Goal: Browse casually: Explore the website without a specific task or goal

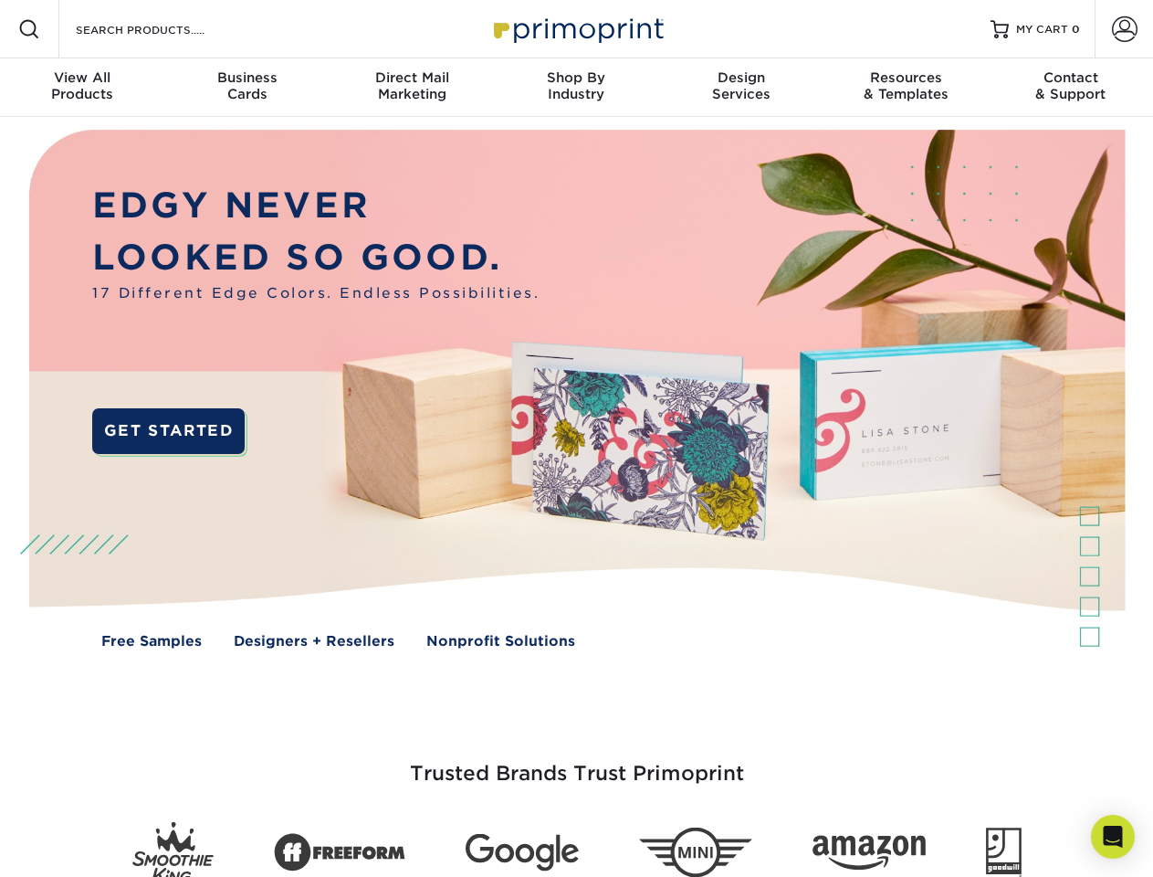
click at [576, 438] on img at bounding box center [576, 402] width 1142 height 571
click at [29, 29] on span at bounding box center [29, 29] width 22 height 22
click at [1124, 29] on span at bounding box center [1125, 29] width 26 height 26
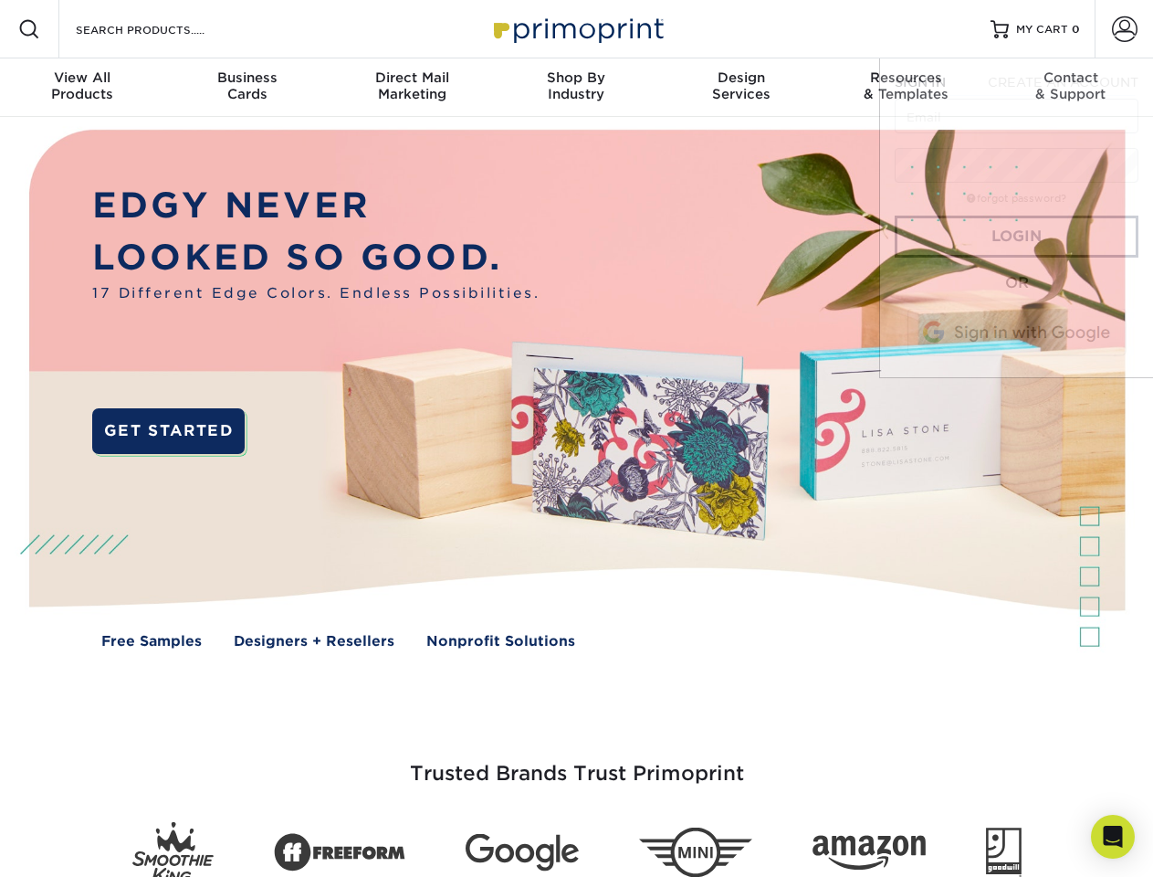
click at [82, 88] on div "View All Products" at bounding box center [82, 85] width 164 height 33
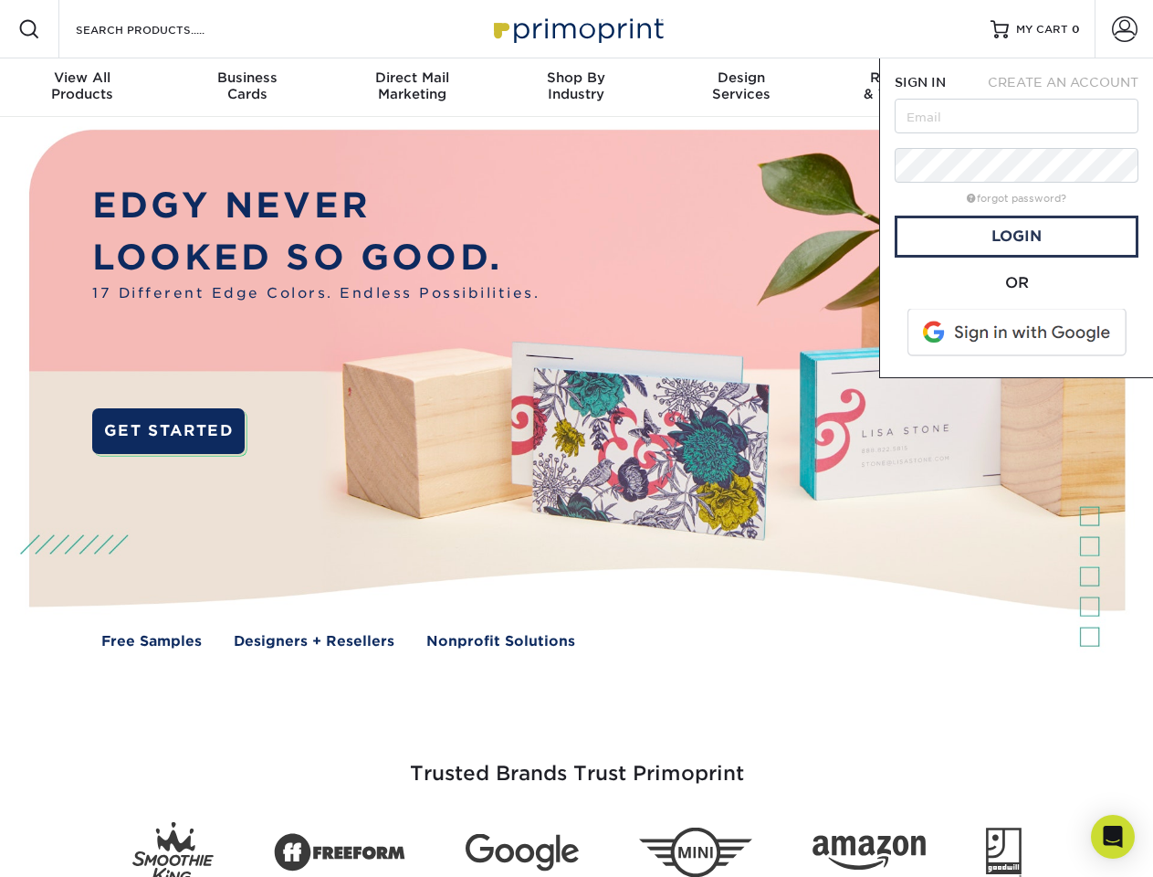
click at [247, 88] on div "Business Cards" at bounding box center [246, 85] width 164 height 33
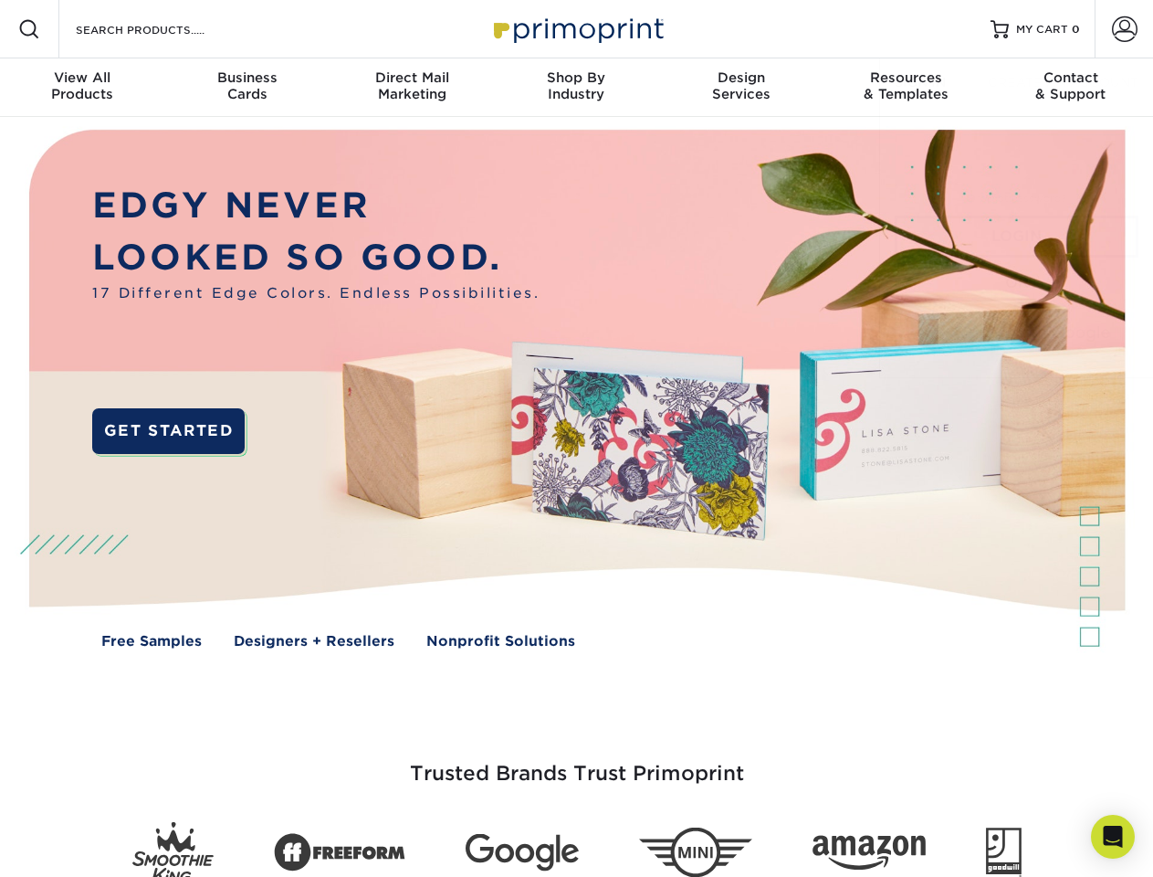
click at [412, 88] on div "Direct Mail Marketing" at bounding box center [412, 85] width 164 height 33
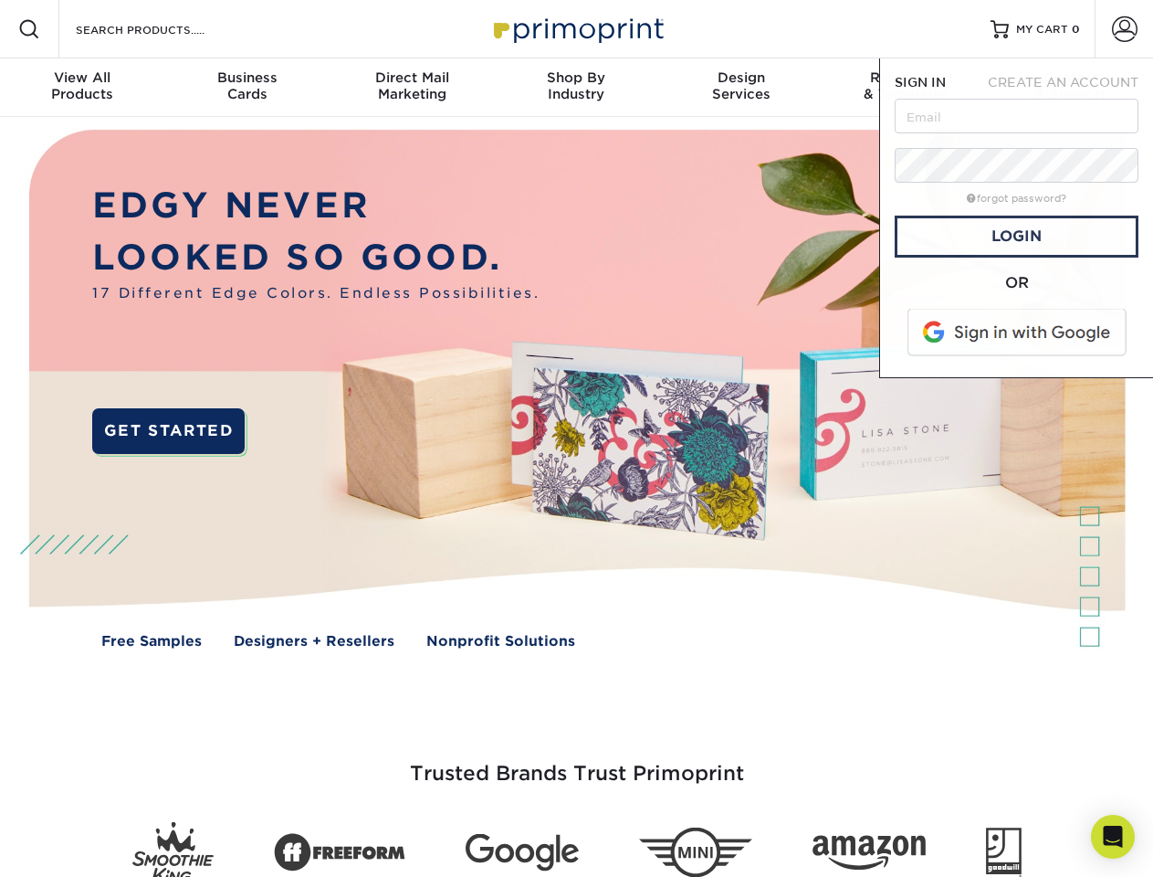
click at [576, 88] on div "Shop By Industry" at bounding box center [576, 85] width 164 height 33
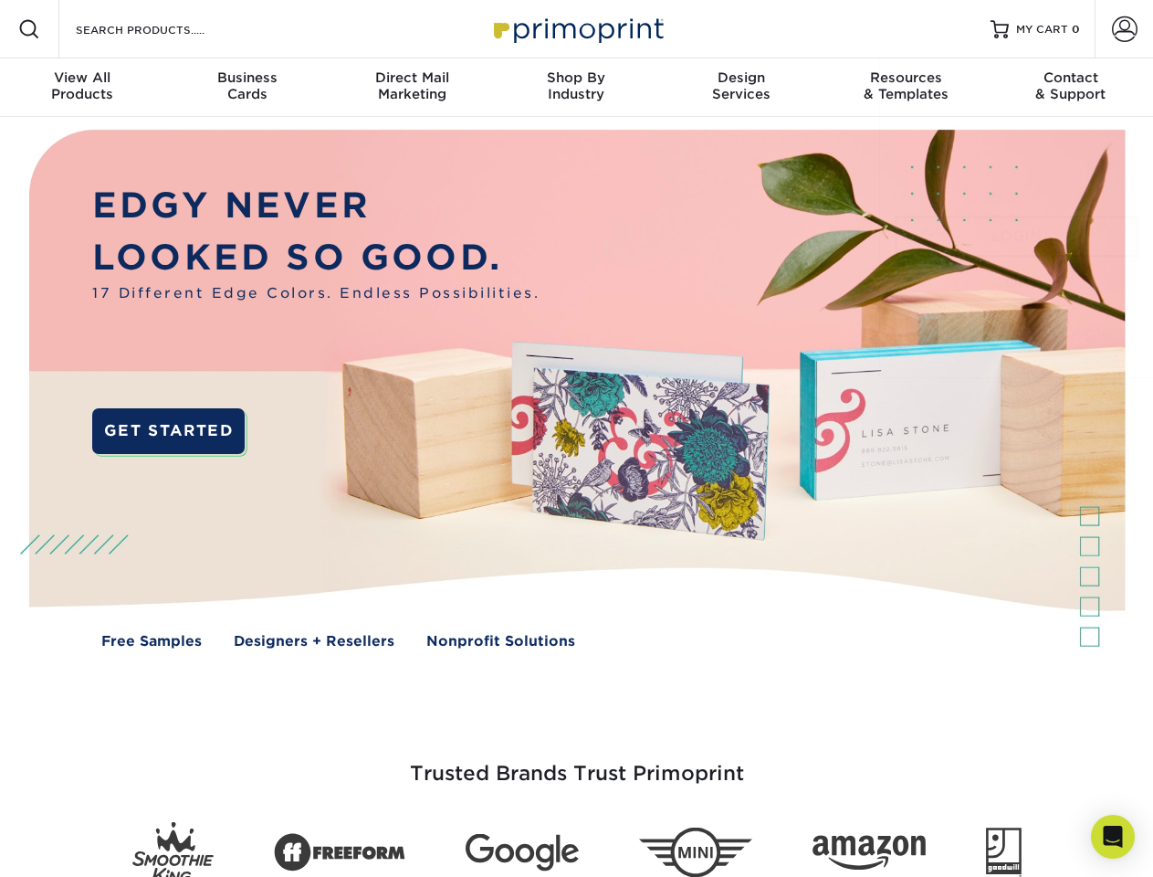
click at [742, 88] on div "Design Services" at bounding box center [741, 85] width 164 height 33
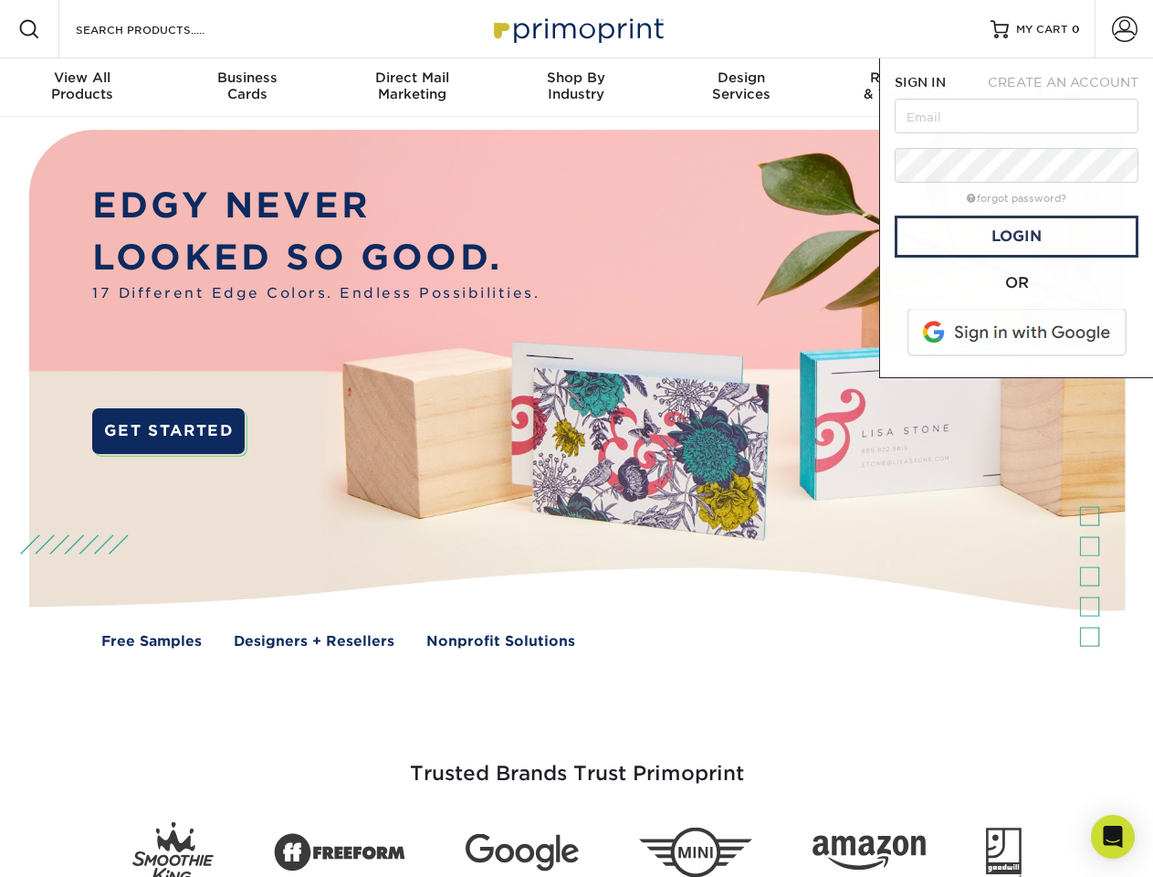
click at [906, 88] on span "SIGN IN" at bounding box center [920, 82] width 51 height 15
click at [1071, 88] on div "Contact & Support" at bounding box center [1071, 85] width 164 height 33
